Goal: Find specific page/section: Find specific page/section

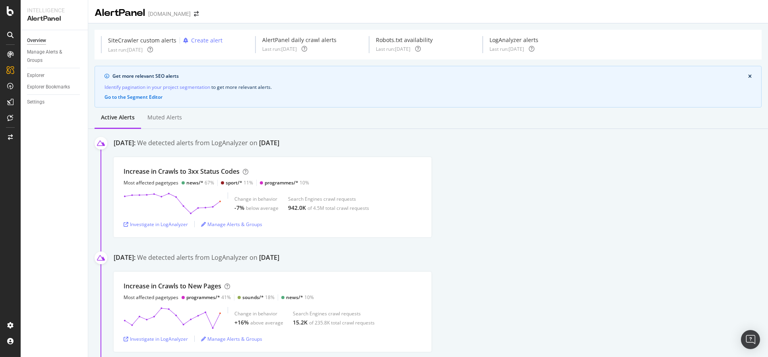
scroll to position [441, 0]
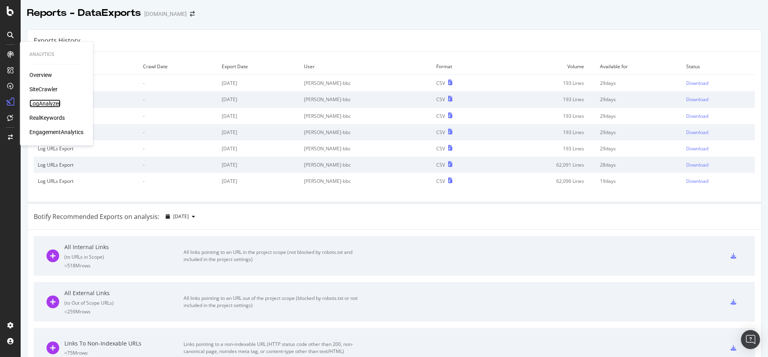
click at [50, 106] on div "LogAnalyzer" at bounding box center [44, 104] width 31 height 8
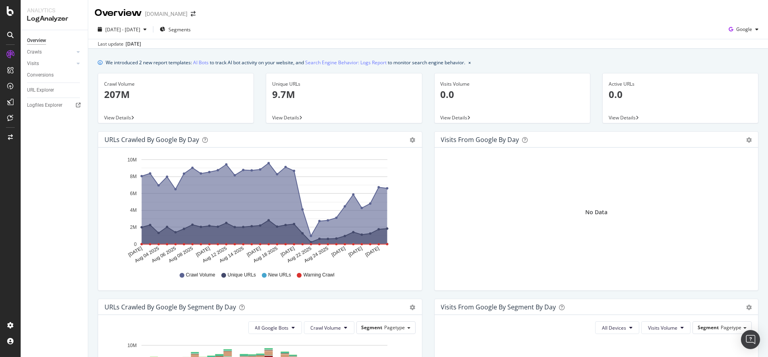
click at [42, 112] on div "Overview Crawls Daily Distribution Segments Distribution HTTP Codes Resources V…" at bounding box center [54, 193] width 67 height 327
click at [44, 107] on div "Logfiles Explorer" at bounding box center [44, 105] width 35 height 8
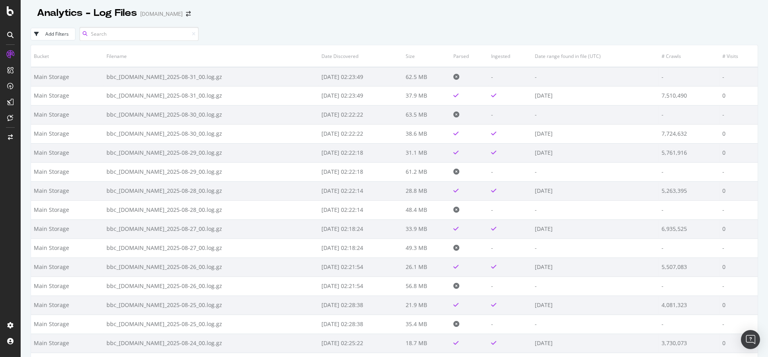
click at [127, 32] on input at bounding box center [138, 34] width 119 height 14
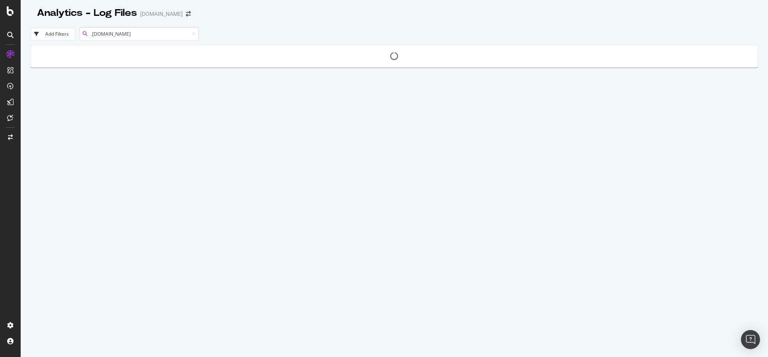
type input ".co.uk"
